Goal: Information Seeking & Learning: Learn about a topic

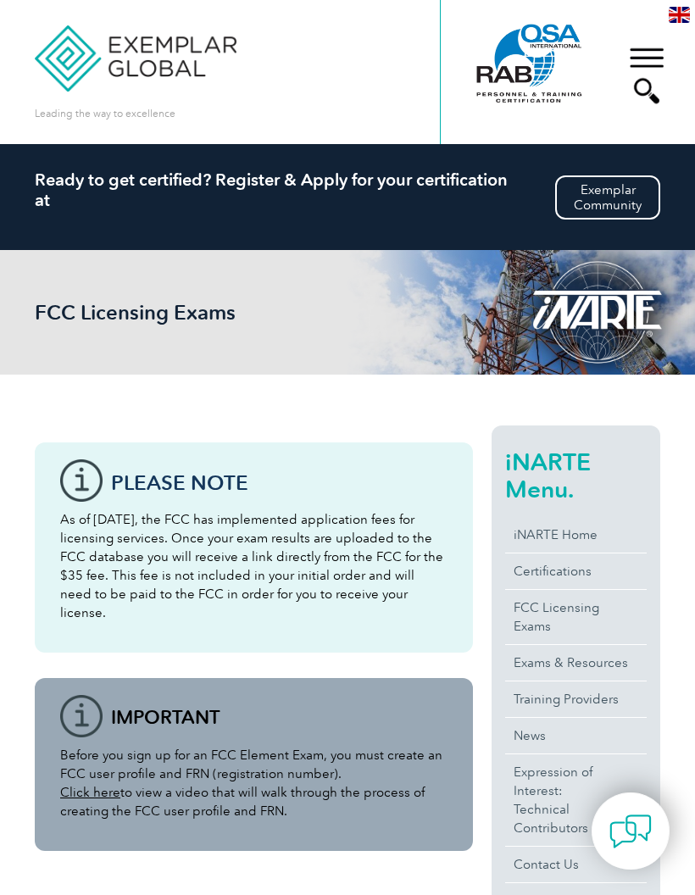
click at [655, 49] on div "▼" at bounding box center [647, 75] width 46 height 85
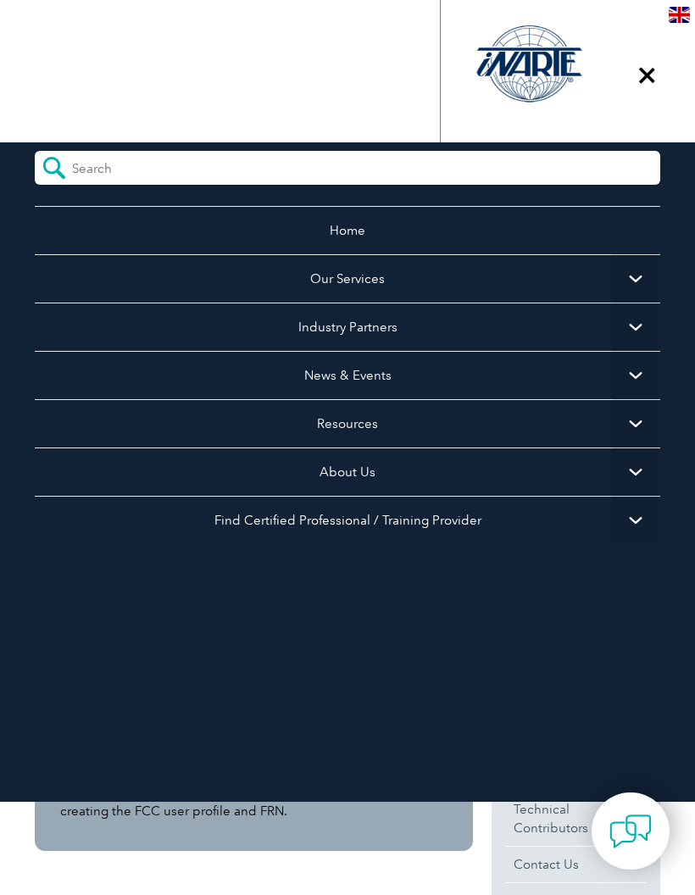
click at [388, 236] on link "Home" at bounding box center [348, 230] width 626 height 48
click at [341, 222] on link "Home" at bounding box center [348, 230] width 626 height 48
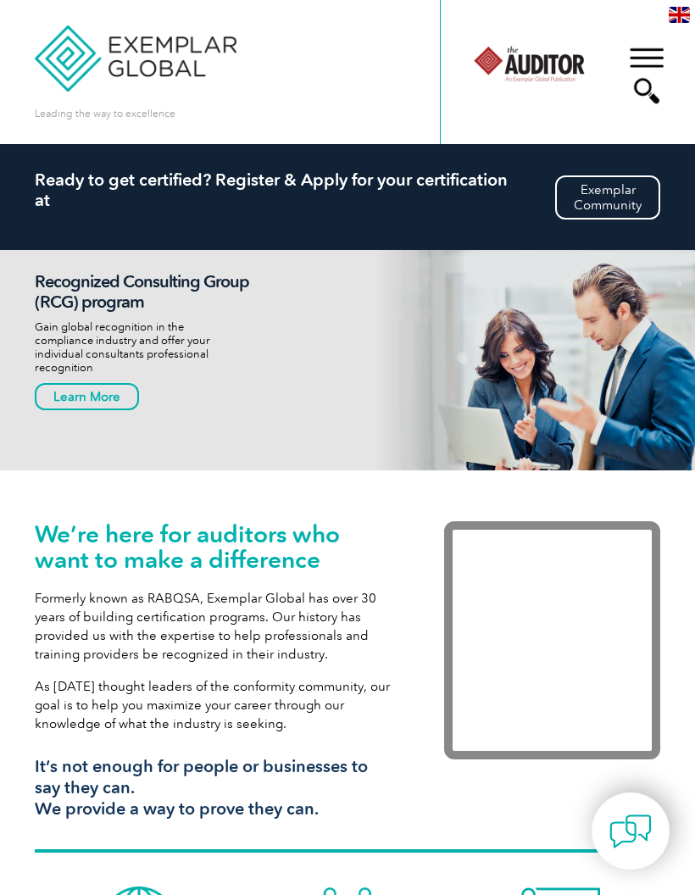
click at [632, 83] on div "▼" at bounding box center [647, 75] width 46 height 85
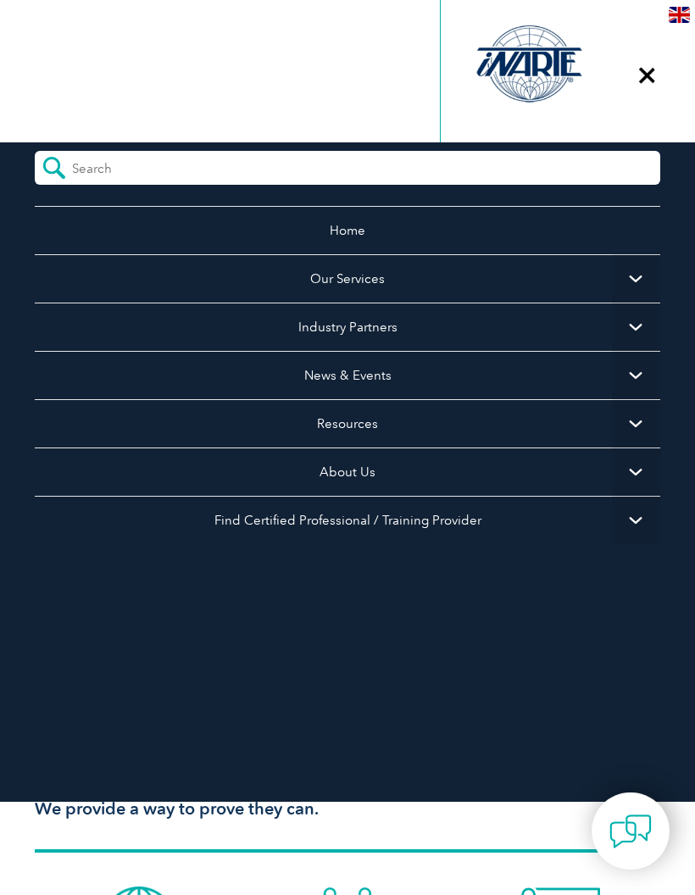
click at [349, 600] on ul "Home Our Services Getting Certified Individual Certifications Engineers & Techn…" at bounding box center [348, 417] width 626 height 423
click at [648, 93] on div "▼" at bounding box center [647, 75] width 46 height 85
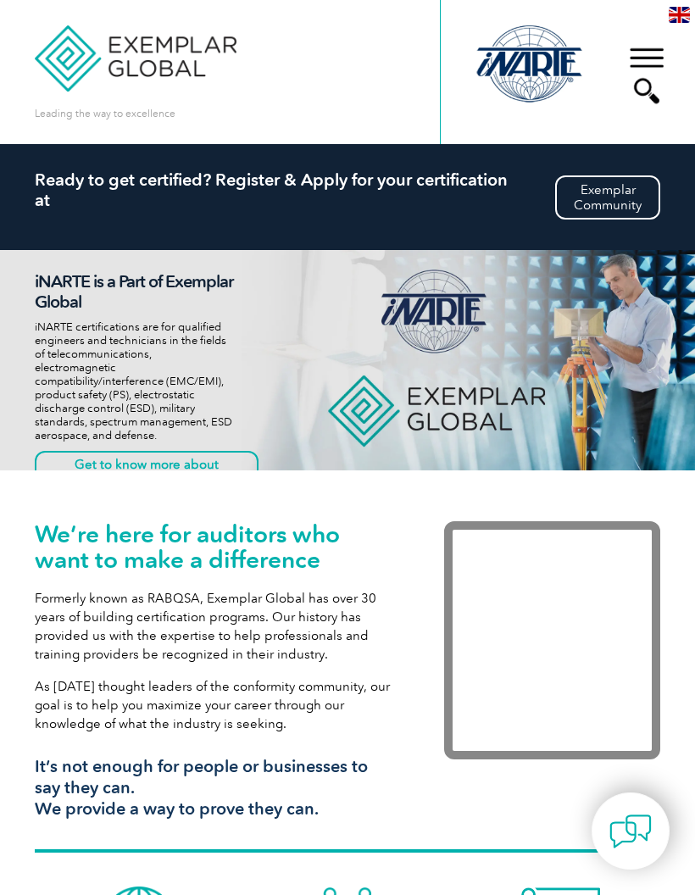
click at [648, 68] on div "▼" at bounding box center [647, 75] width 46 height 85
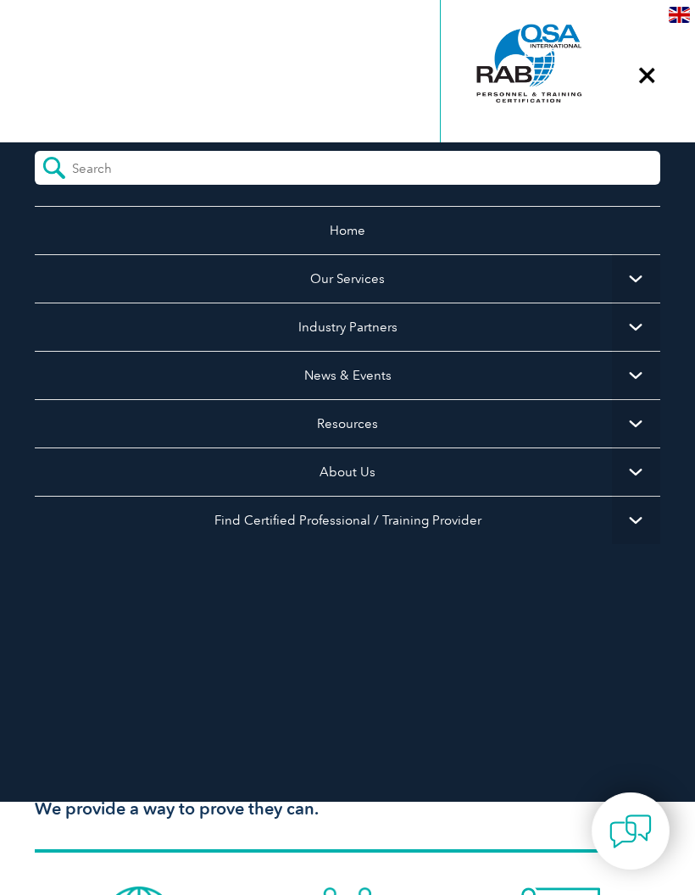
click at [635, 281] on span "▼" at bounding box center [636, 278] width 48 height 48
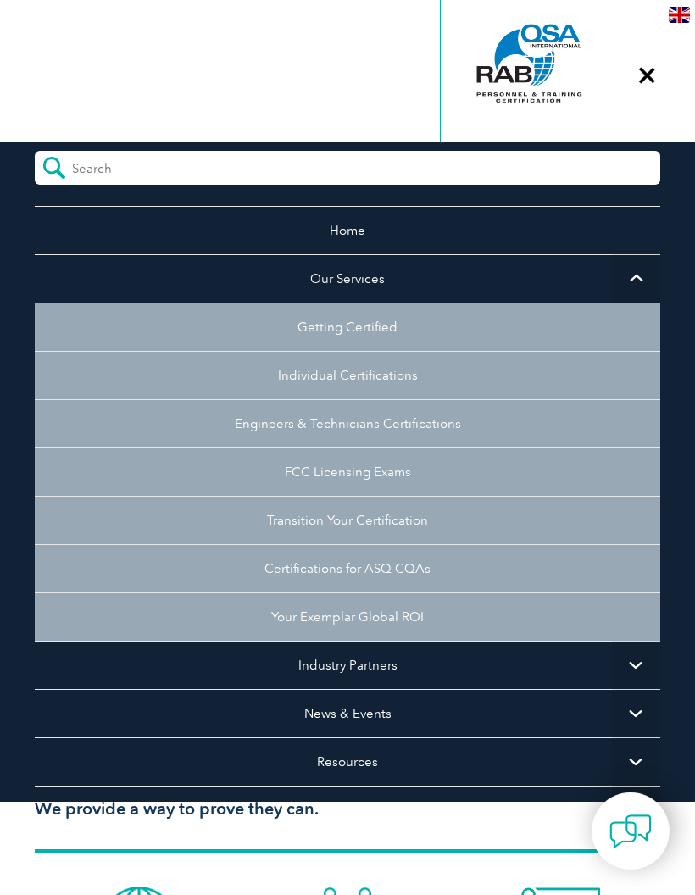
click at [409, 474] on link "FCC Licensing Exams" at bounding box center [348, 472] width 626 height 48
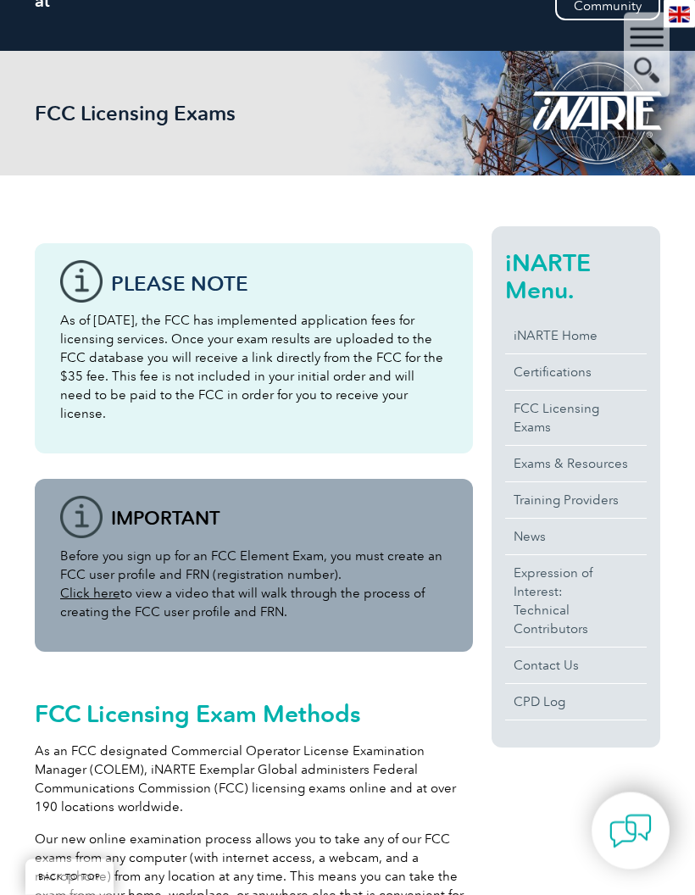
scroll to position [200, 0]
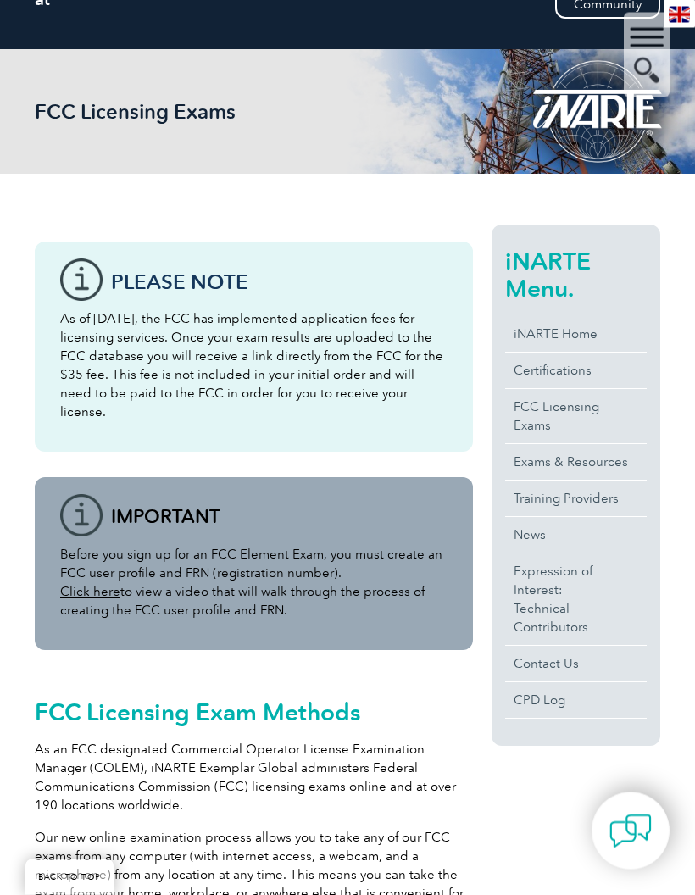
click at [566, 411] on link "FCC Licensing Exams" at bounding box center [576, 417] width 142 height 54
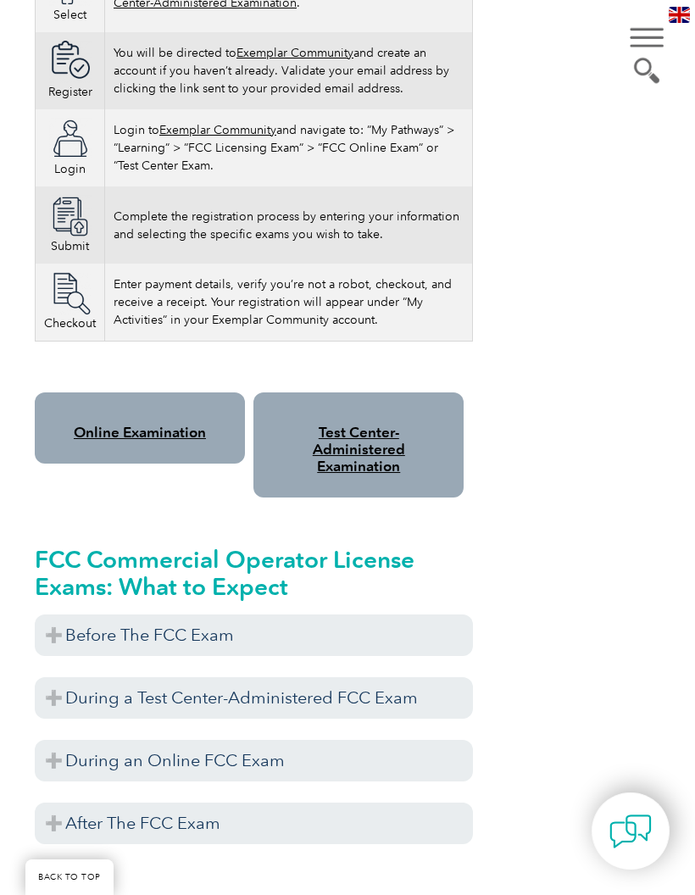
scroll to position [1332, 0]
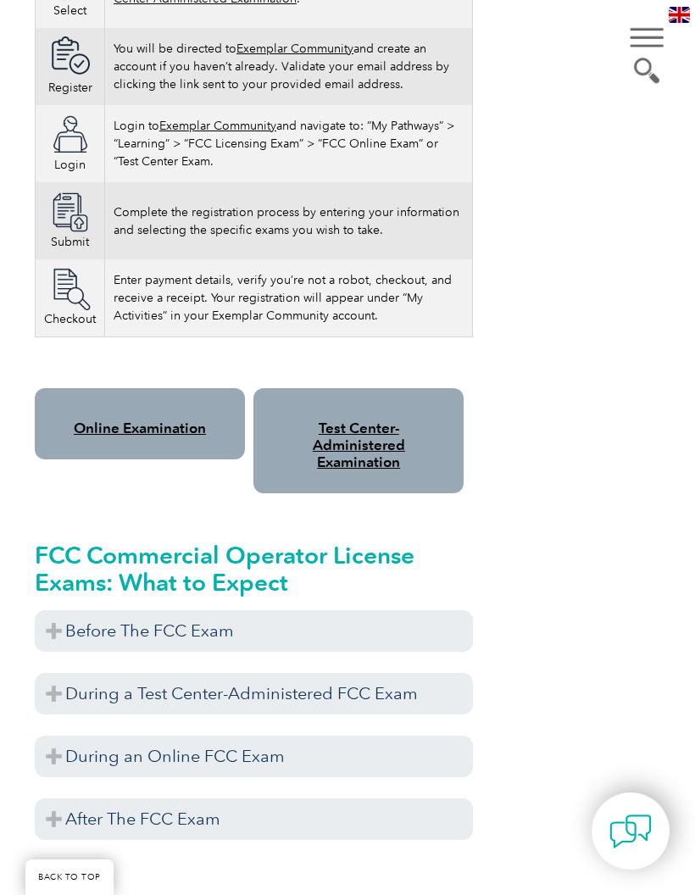
click at [90, 625] on h3 "Before The FCC Exam" at bounding box center [254, 631] width 438 height 42
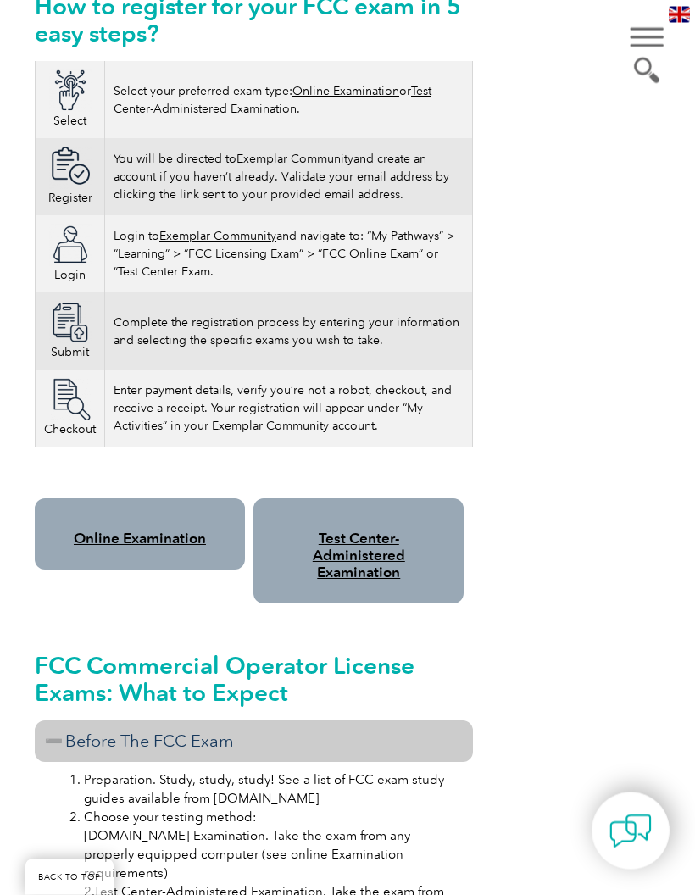
scroll to position [1214, 0]
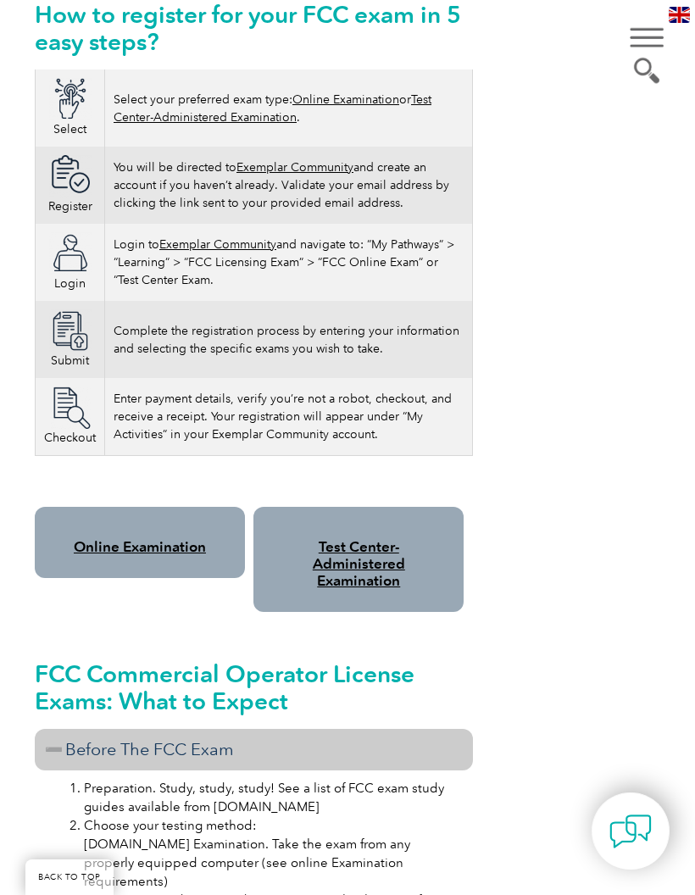
click at [181, 538] on link "Online Examination" at bounding box center [140, 546] width 132 height 17
